Goal: Information Seeking & Learning: Learn about a topic

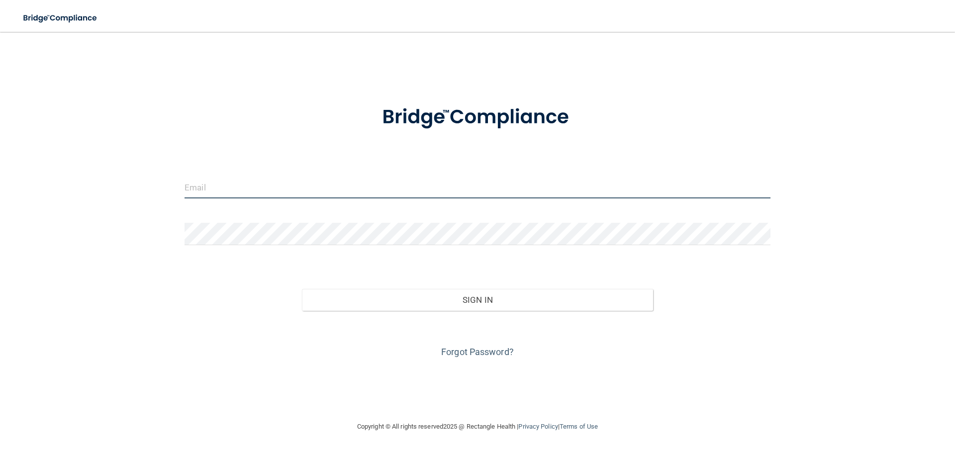
click at [271, 185] on input "email" at bounding box center [478, 187] width 586 height 22
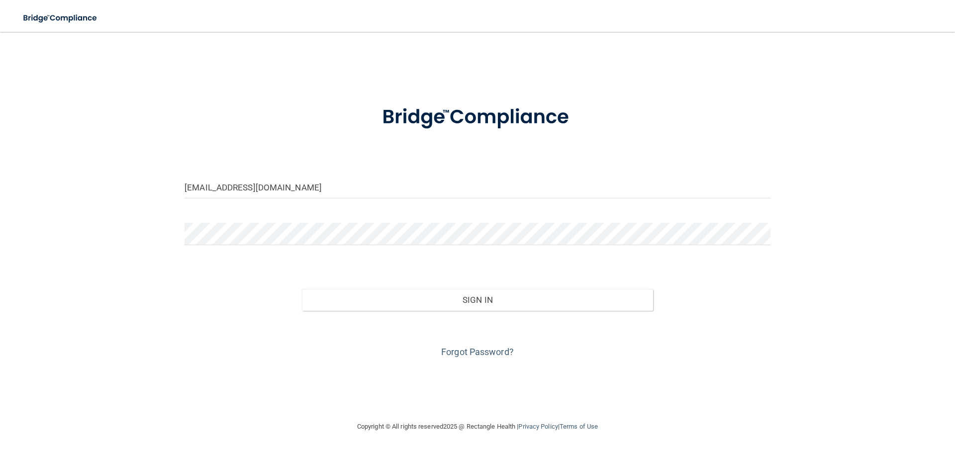
click at [235, 248] on div at bounding box center [477, 238] width 601 height 30
drag, startPoint x: 299, startPoint y: 190, endPoint x: 0, endPoint y: 194, distance: 299.5
click at [0, 194] on main "[EMAIL_ADDRESS][DOMAIN_NAME] Invalid email/password. You don't have permission …" at bounding box center [477, 242] width 955 height 421
type input "[EMAIL_ADDRESS][DOMAIN_NAME]"
click at [302, 289] on button "Sign In" at bounding box center [478, 300] width 352 height 22
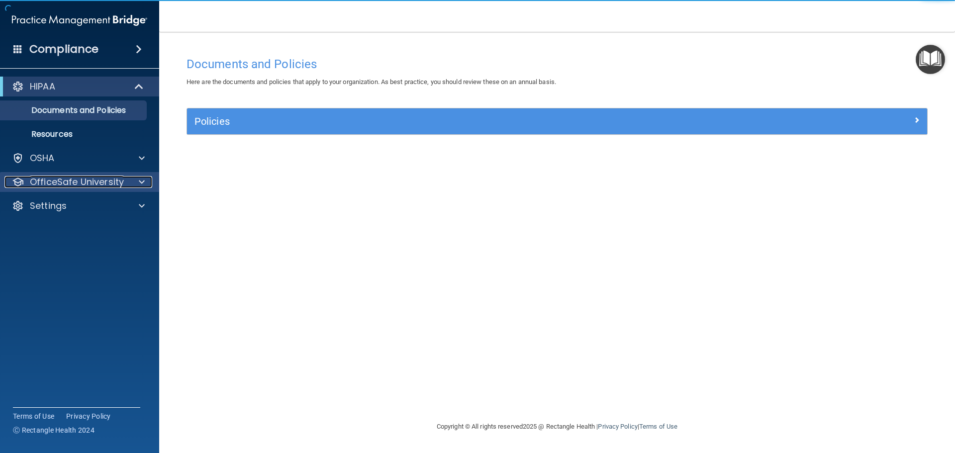
click at [80, 179] on p "OfficeSafe University" at bounding box center [77, 182] width 94 height 12
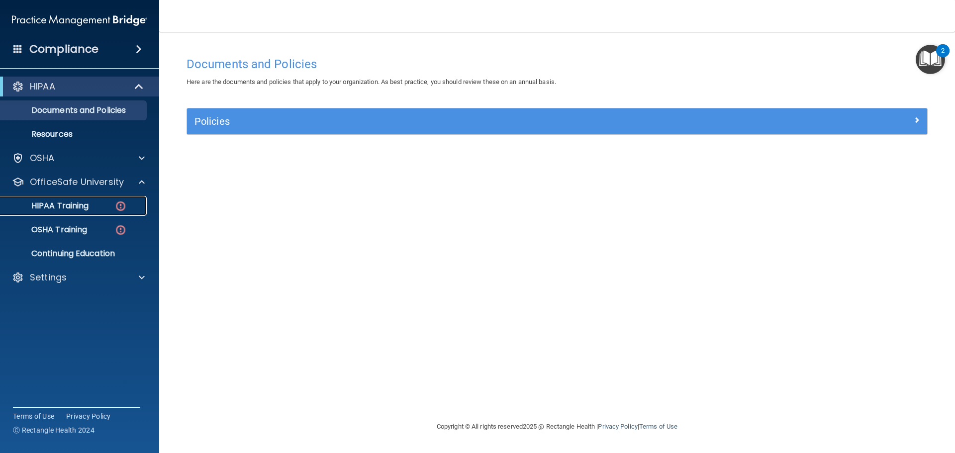
click at [88, 211] on p "HIPAA Training" at bounding box center [47, 206] width 82 height 10
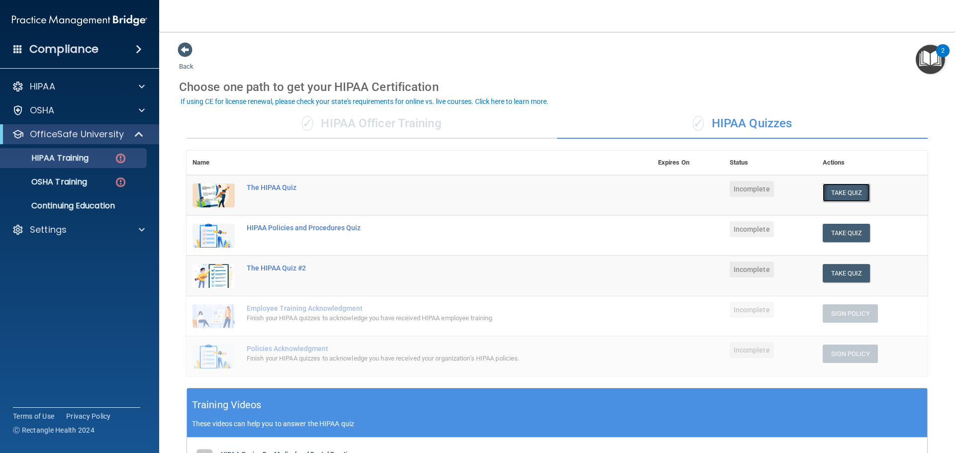
click at [825, 194] on button "Take Quiz" at bounding box center [847, 193] width 48 height 18
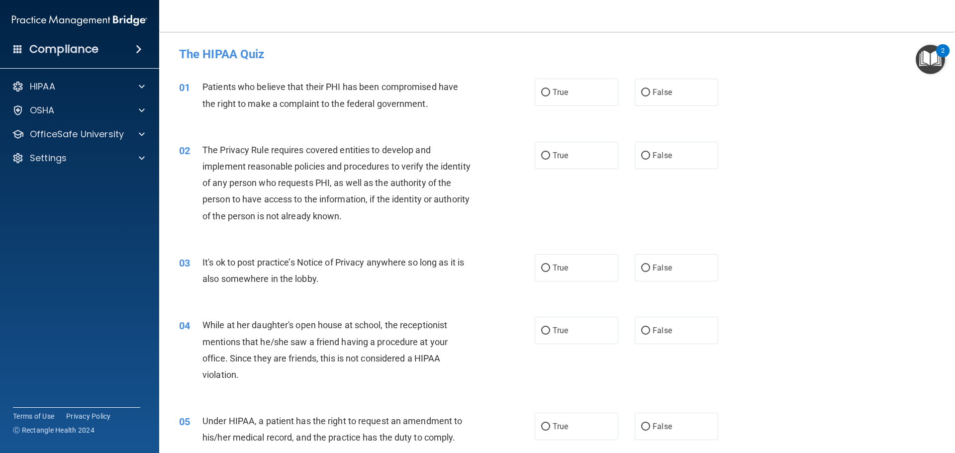
scroll to position [50, 0]
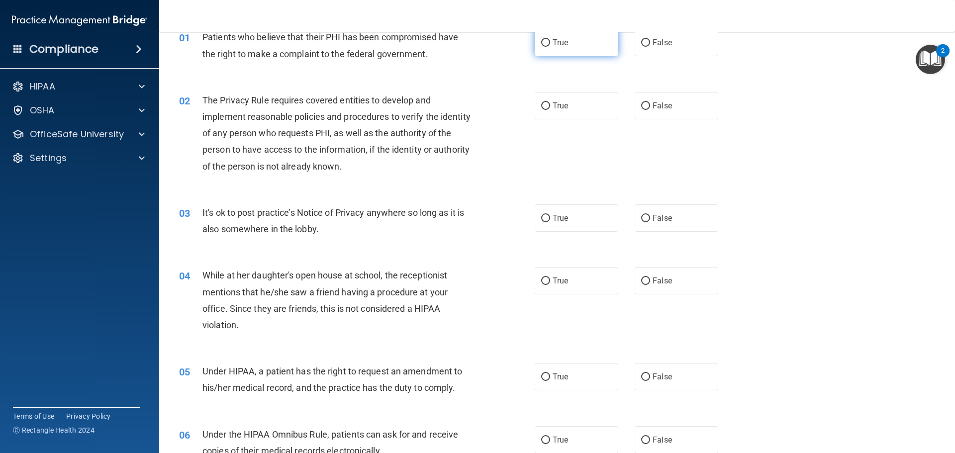
click at [553, 46] on span "True" at bounding box center [560, 42] width 15 height 9
click at [550, 46] on input "True" at bounding box center [545, 42] width 9 height 7
radio input "true"
drag, startPoint x: 552, startPoint y: 105, endPoint x: 447, endPoint y: 152, distance: 114.9
click at [553, 105] on span "True" at bounding box center [560, 105] width 15 height 9
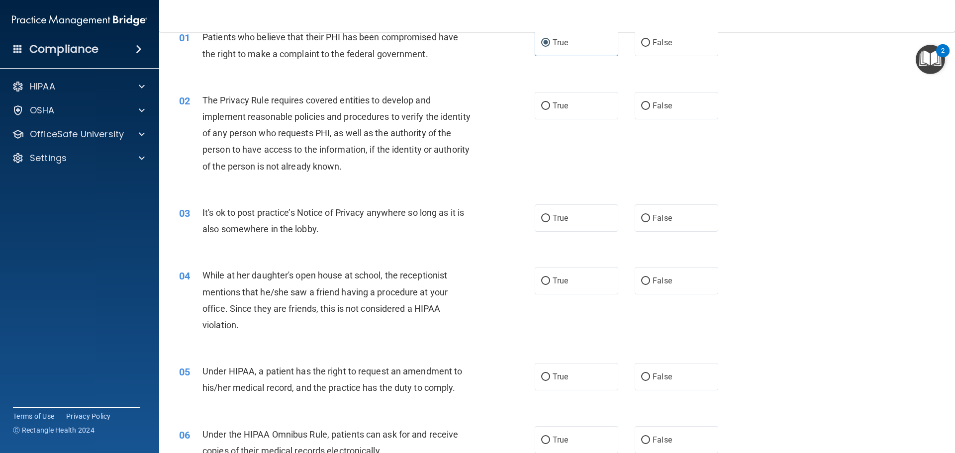
click at [550, 105] on input "True" at bounding box center [545, 105] width 9 height 7
radio input "true"
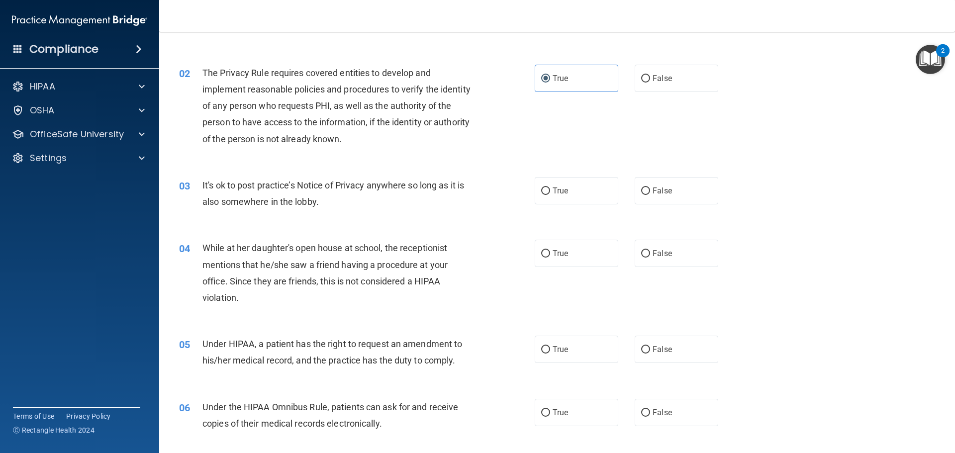
scroll to position [99, 0]
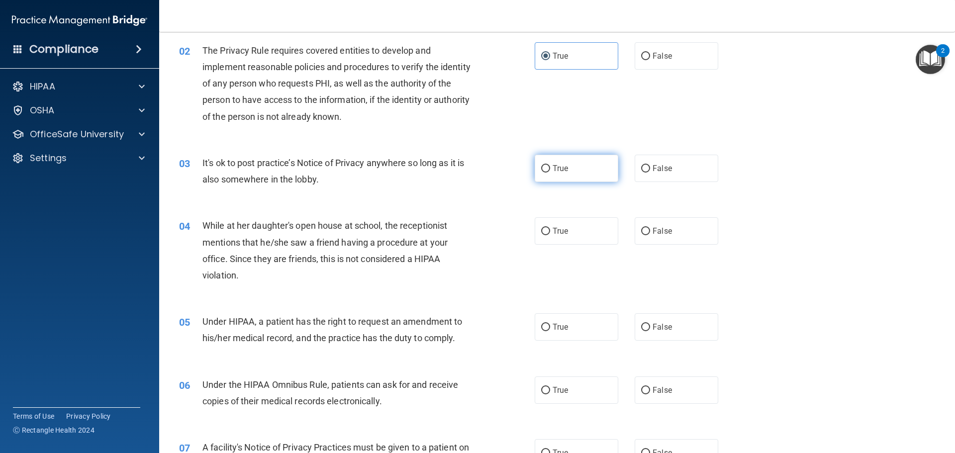
click at [554, 178] on label "True" at bounding box center [577, 168] width 84 height 27
click at [550, 173] on input "True" at bounding box center [545, 168] width 9 height 7
radio input "true"
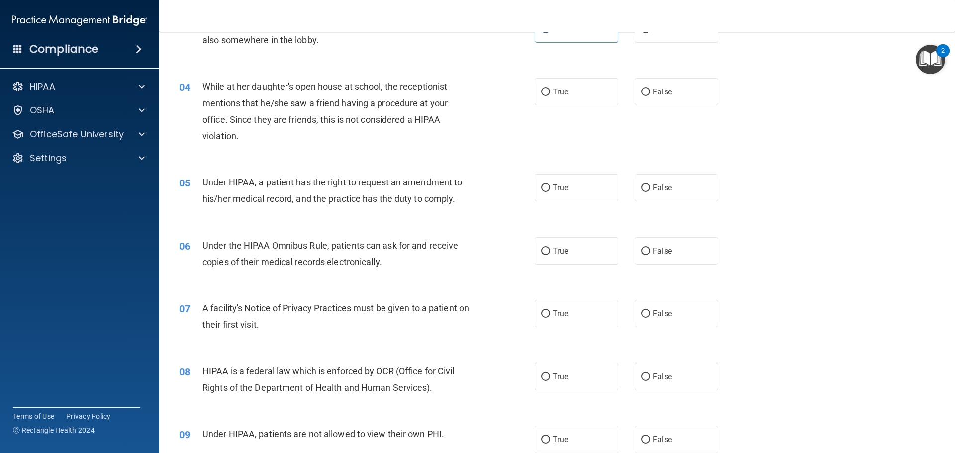
scroll to position [249, 0]
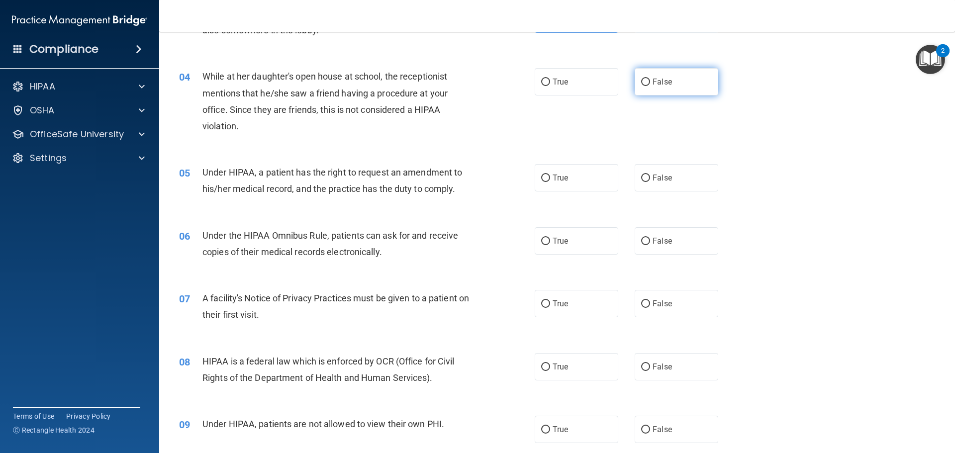
click at [665, 83] on span "False" at bounding box center [662, 81] width 19 height 9
click at [650, 83] on input "False" at bounding box center [645, 82] width 9 height 7
radio input "true"
click at [583, 183] on label "True" at bounding box center [577, 177] width 84 height 27
click at [550, 182] on input "True" at bounding box center [545, 178] width 9 height 7
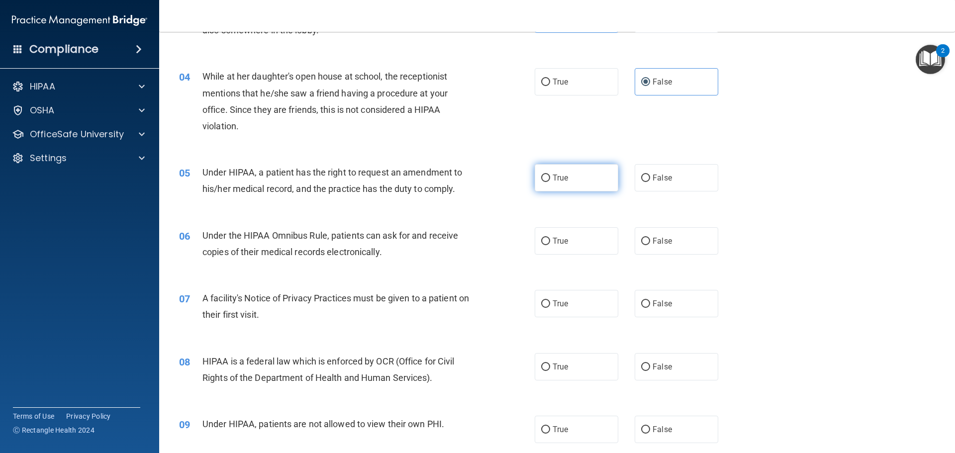
radio input "true"
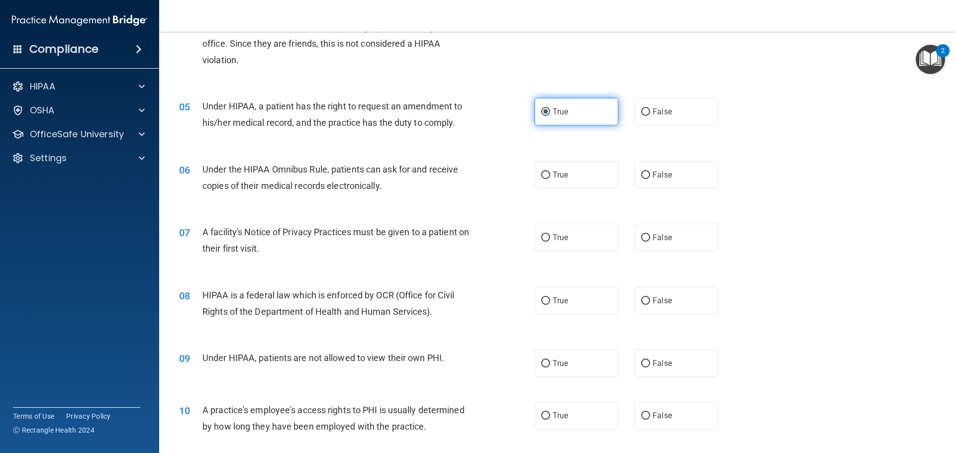
scroll to position [348, 0]
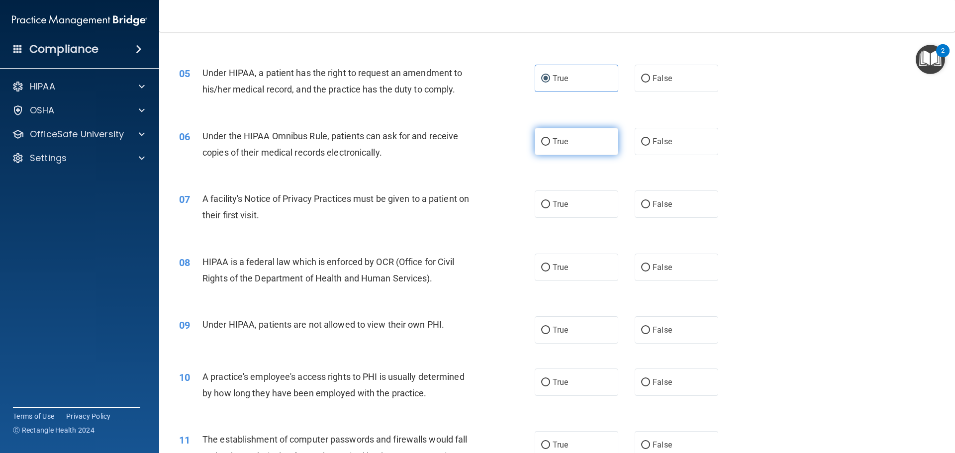
click at [548, 147] on label "True" at bounding box center [577, 141] width 84 height 27
click at [548, 146] on input "True" at bounding box center [545, 141] width 9 height 7
radio input "true"
drag, startPoint x: 562, startPoint y: 191, endPoint x: 566, endPoint y: 249, distance: 58.9
drag, startPoint x: 566, startPoint y: 249, endPoint x: 476, endPoint y: 226, distance: 92.9
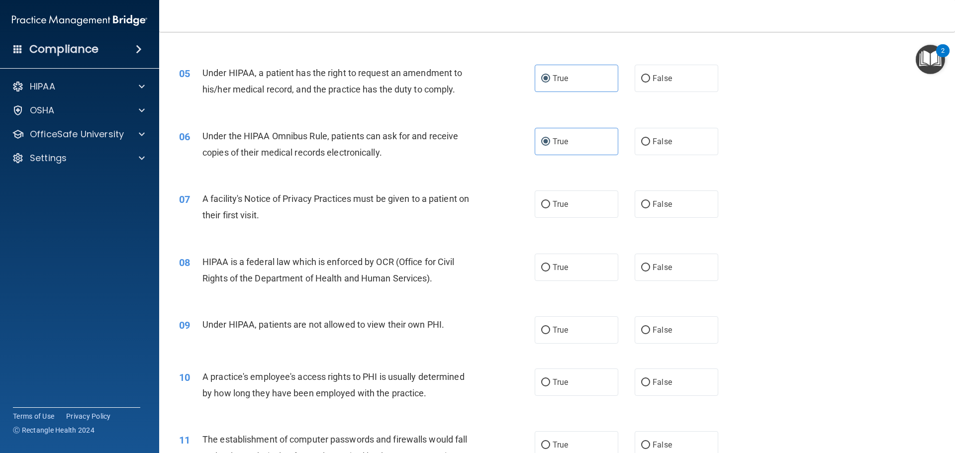
click at [476, 226] on div "07 A facility's Notice of Privacy Practices must be given to a patient on their…" at bounding box center [357, 210] width 386 height 38
click at [546, 215] on label "True" at bounding box center [577, 204] width 84 height 27
click at [546, 208] on input "True" at bounding box center [545, 204] width 9 height 7
radio input "true"
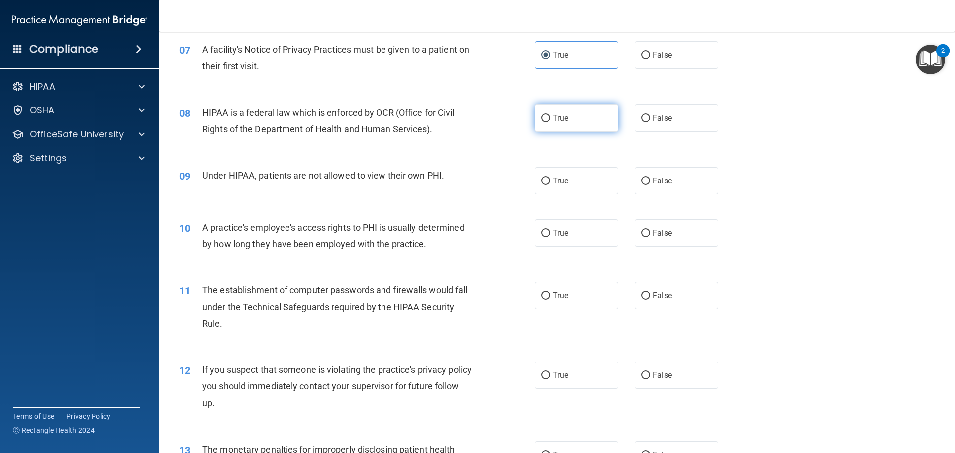
click at [599, 116] on label "True" at bounding box center [577, 117] width 84 height 27
click at [550, 116] on input "True" at bounding box center [545, 118] width 9 height 7
radio input "true"
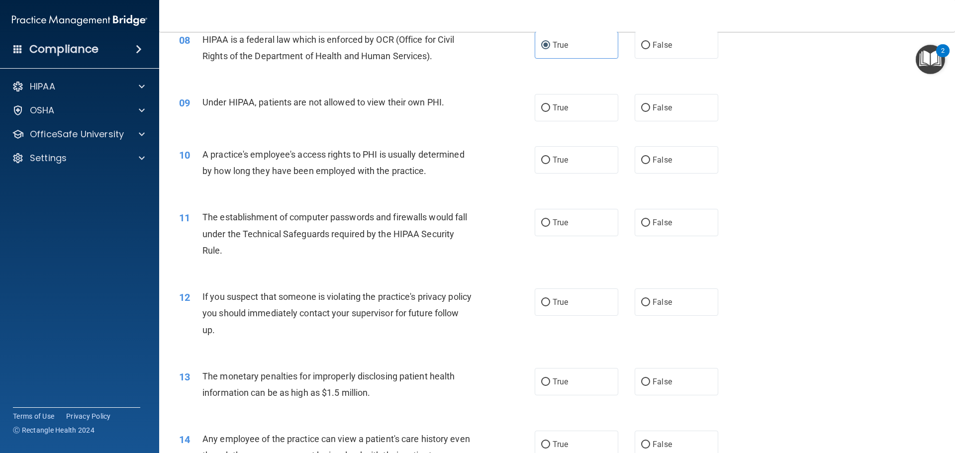
scroll to position [547, 0]
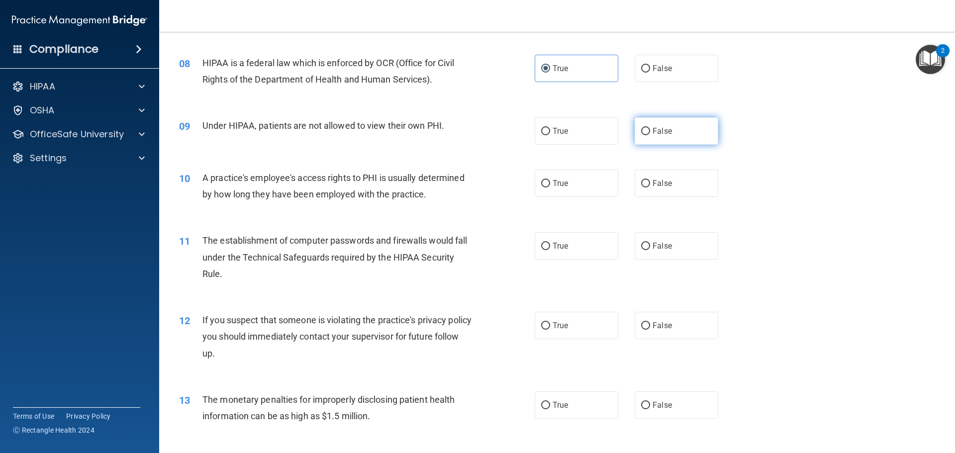
click at [655, 128] on span "False" at bounding box center [662, 130] width 19 height 9
click at [650, 128] on input "False" at bounding box center [645, 131] width 9 height 7
radio input "true"
click at [644, 190] on label "False" at bounding box center [677, 183] width 84 height 27
click at [644, 188] on input "False" at bounding box center [645, 183] width 9 height 7
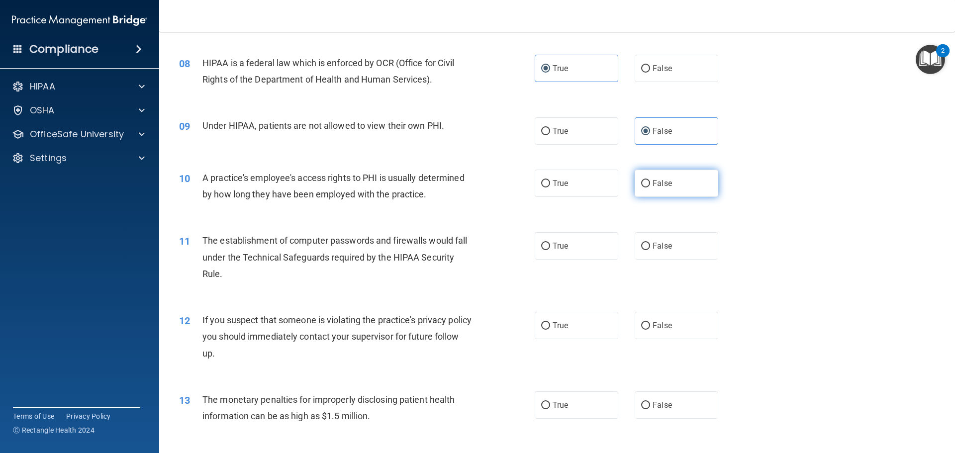
radio input "true"
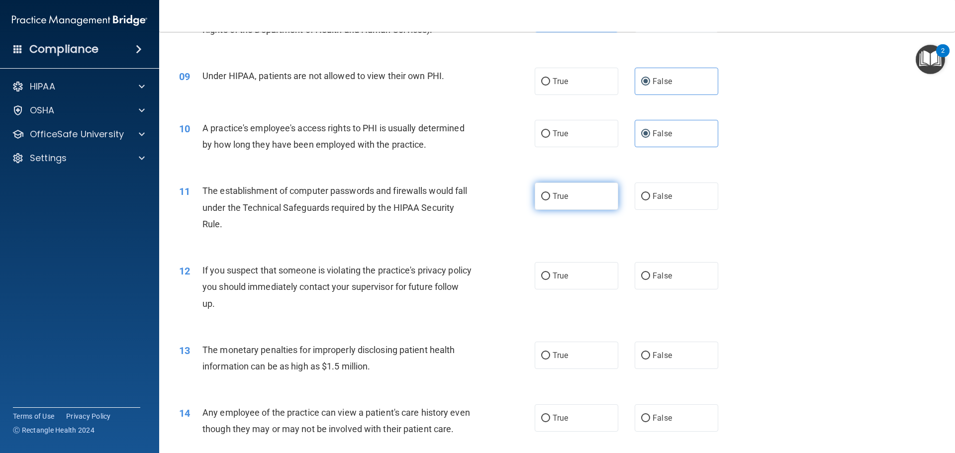
click at [552, 204] on label "True" at bounding box center [577, 196] width 84 height 27
click at [550, 200] on input "True" at bounding box center [545, 196] width 9 height 7
radio input "true"
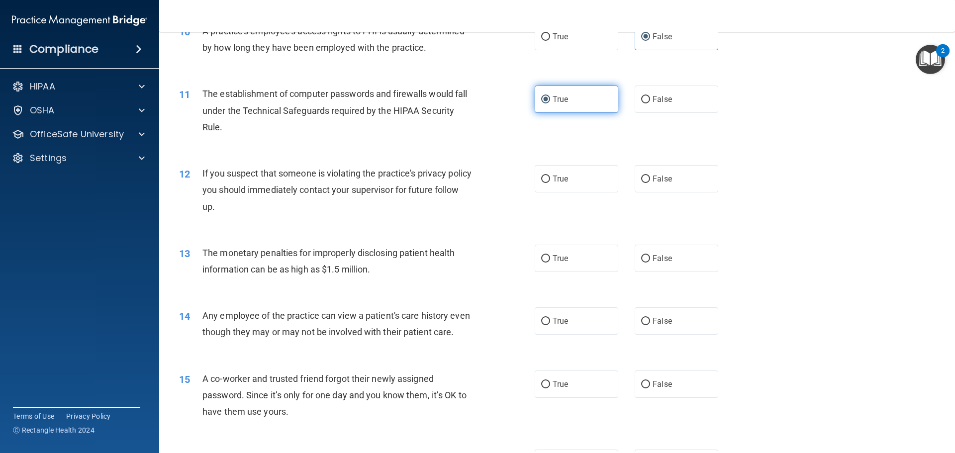
scroll to position [696, 0]
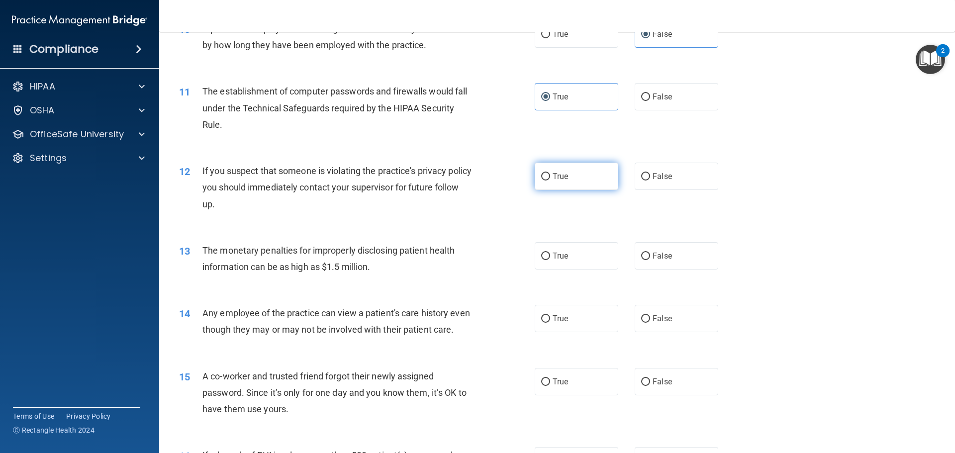
click at [555, 186] on label "True" at bounding box center [577, 176] width 84 height 27
click at [550, 181] on input "True" at bounding box center [545, 176] width 9 height 7
radio input "true"
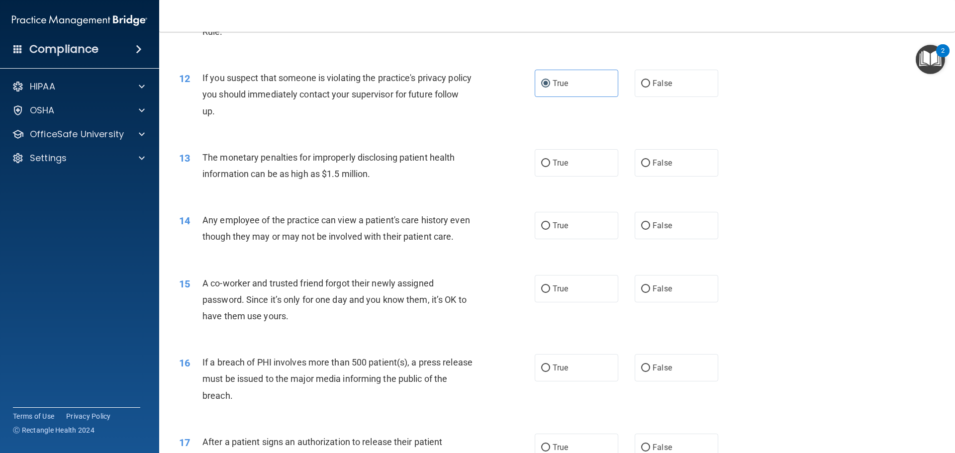
scroll to position [796, 0]
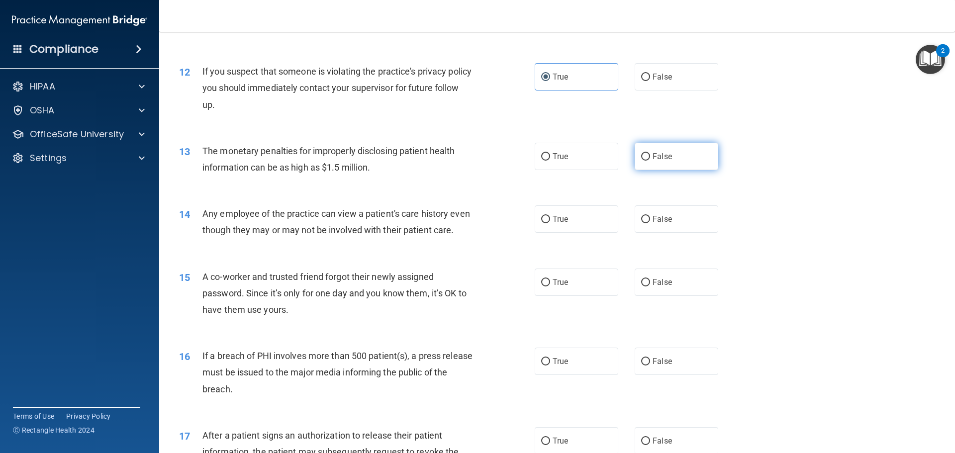
click at [641, 168] on label "False" at bounding box center [677, 156] width 84 height 27
click at [641, 161] on input "False" at bounding box center [645, 156] width 9 height 7
radio input "true"
click at [692, 213] on label "False" at bounding box center [677, 218] width 84 height 27
click at [650, 216] on input "False" at bounding box center [645, 219] width 9 height 7
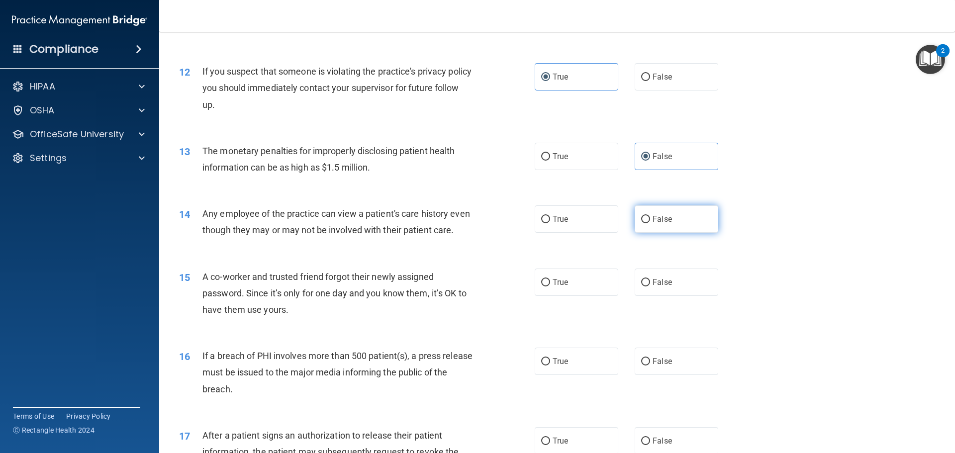
radio input "true"
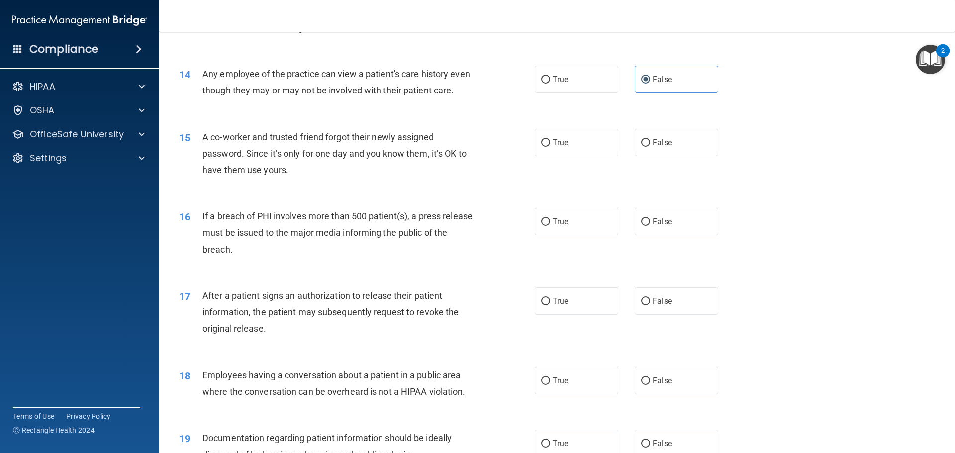
scroll to position [945, 0]
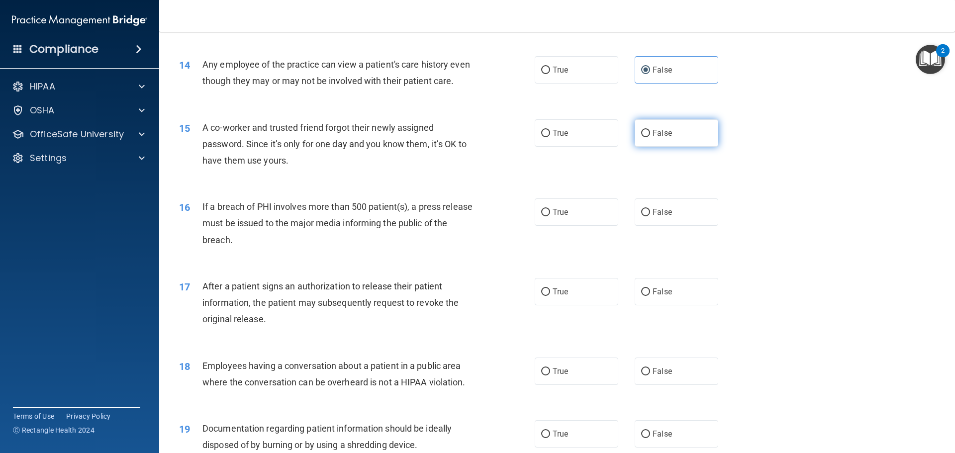
click at [694, 147] on label "False" at bounding box center [677, 132] width 84 height 27
click at [650, 137] on input "False" at bounding box center [645, 133] width 9 height 7
radio input "true"
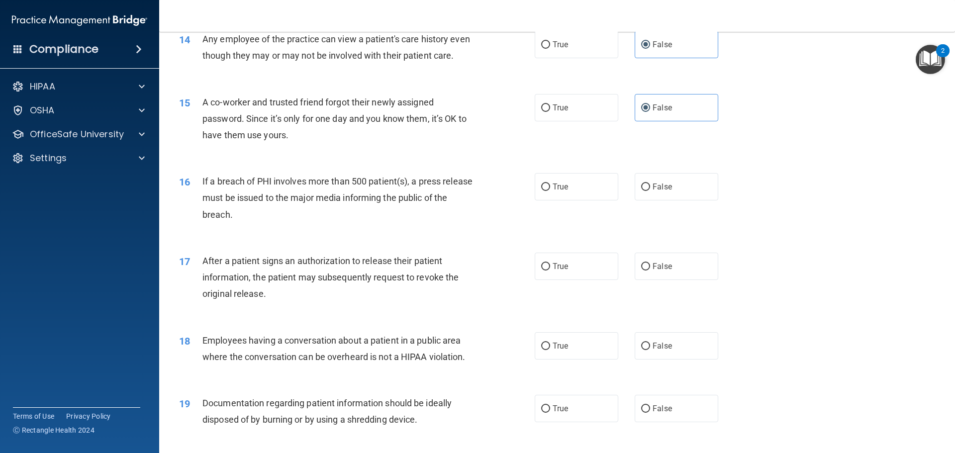
scroll to position [995, 0]
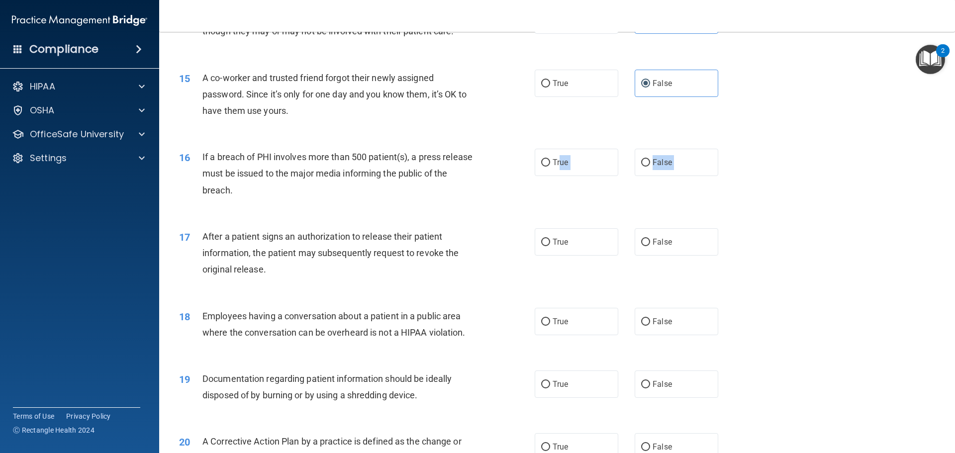
drag, startPoint x: 557, startPoint y: 176, endPoint x: 596, endPoint y: 230, distance: 67.4
click at [598, 232] on div "01 Patients who believe that their PHI has been compromised have the right to m…" at bounding box center [557, 166] width 771 height 2190
click at [596, 216] on div "16 If a breach of PHI involves more than 500 patient(s), a press release must b…" at bounding box center [557, 176] width 771 height 80
click at [545, 167] on input "True" at bounding box center [545, 162] width 9 height 7
radio input "true"
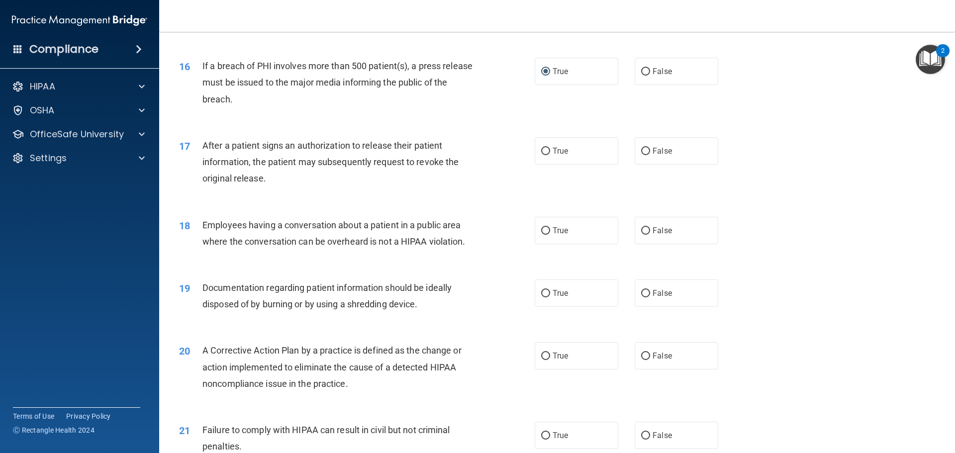
scroll to position [1094, 0]
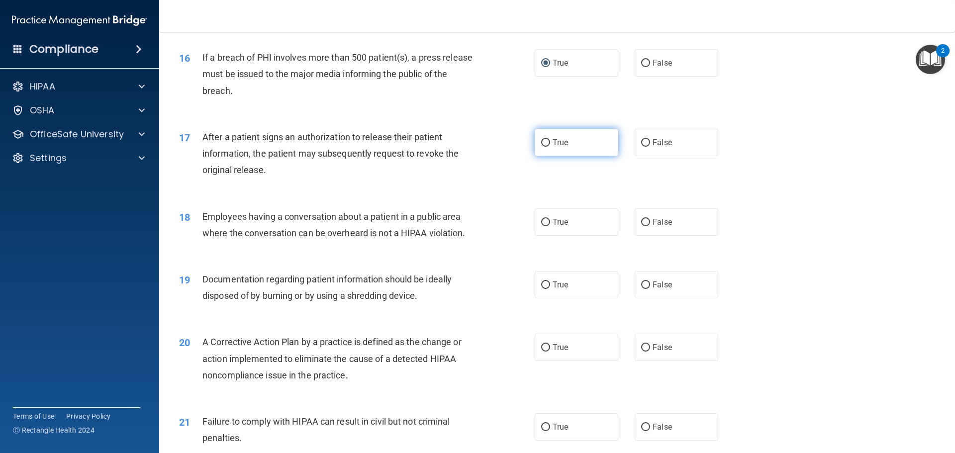
click at [577, 146] on label "True" at bounding box center [577, 142] width 84 height 27
click at [550, 146] on input "True" at bounding box center [545, 142] width 9 height 7
radio input "true"
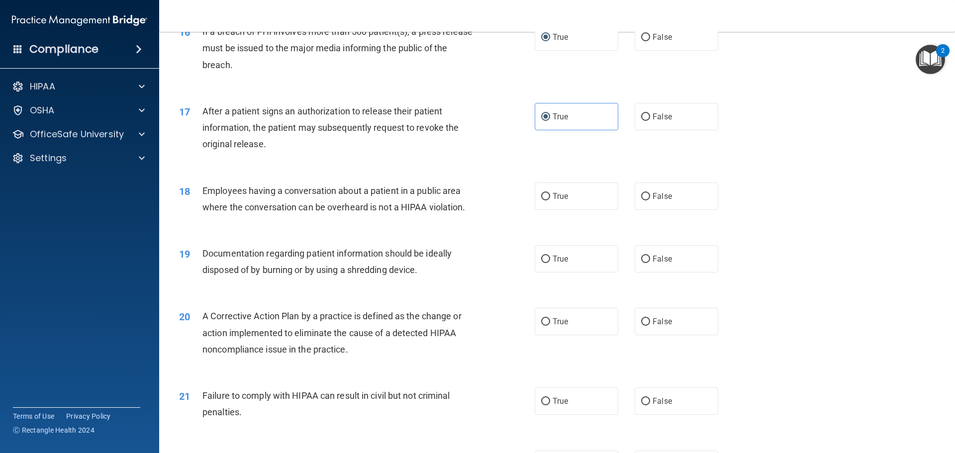
scroll to position [1144, 0]
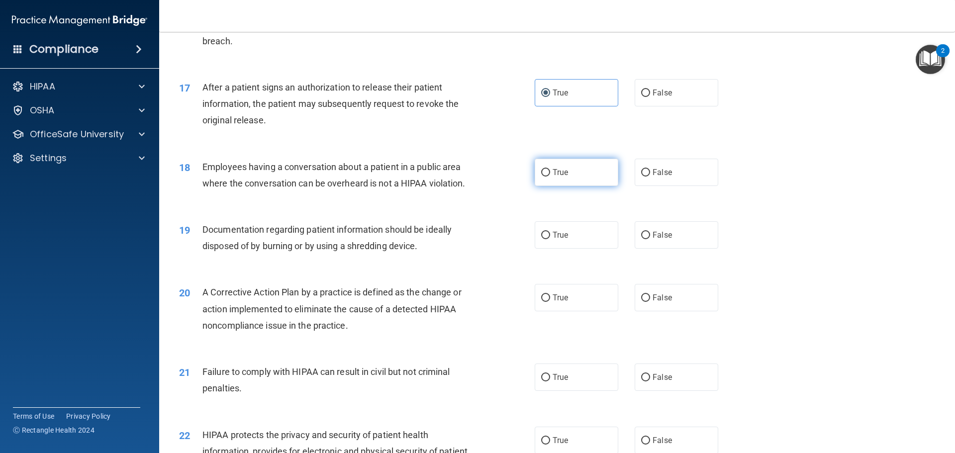
click at [602, 186] on label "True" at bounding box center [577, 172] width 84 height 27
click at [550, 177] on input "True" at bounding box center [545, 172] width 9 height 7
radio input "true"
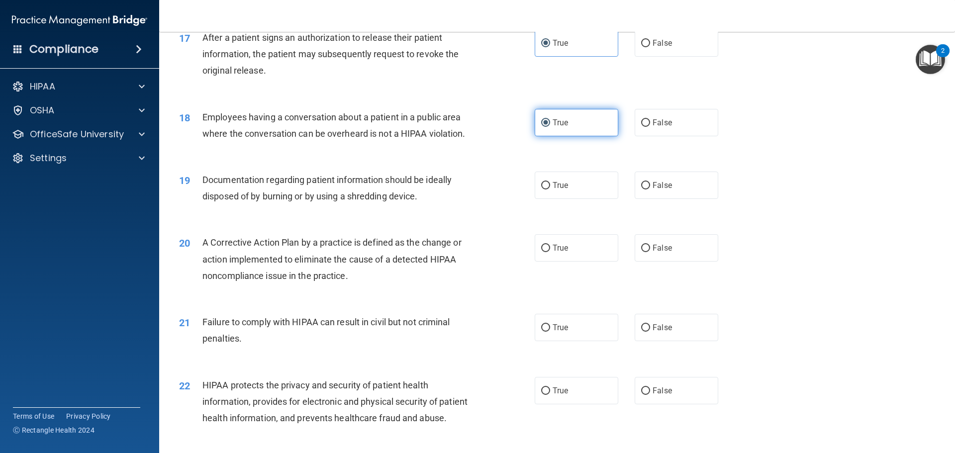
click at [597, 195] on label "True" at bounding box center [577, 185] width 84 height 27
click at [550, 190] on input "True" at bounding box center [545, 185] width 9 height 7
radio input "true"
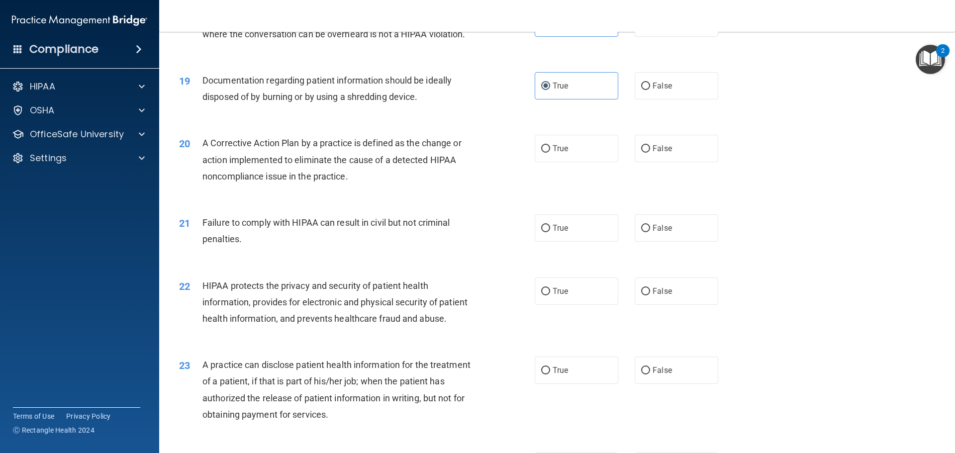
scroll to position [1293, 0]
